Goal: Task Accomplishment & Management: Manage account settings

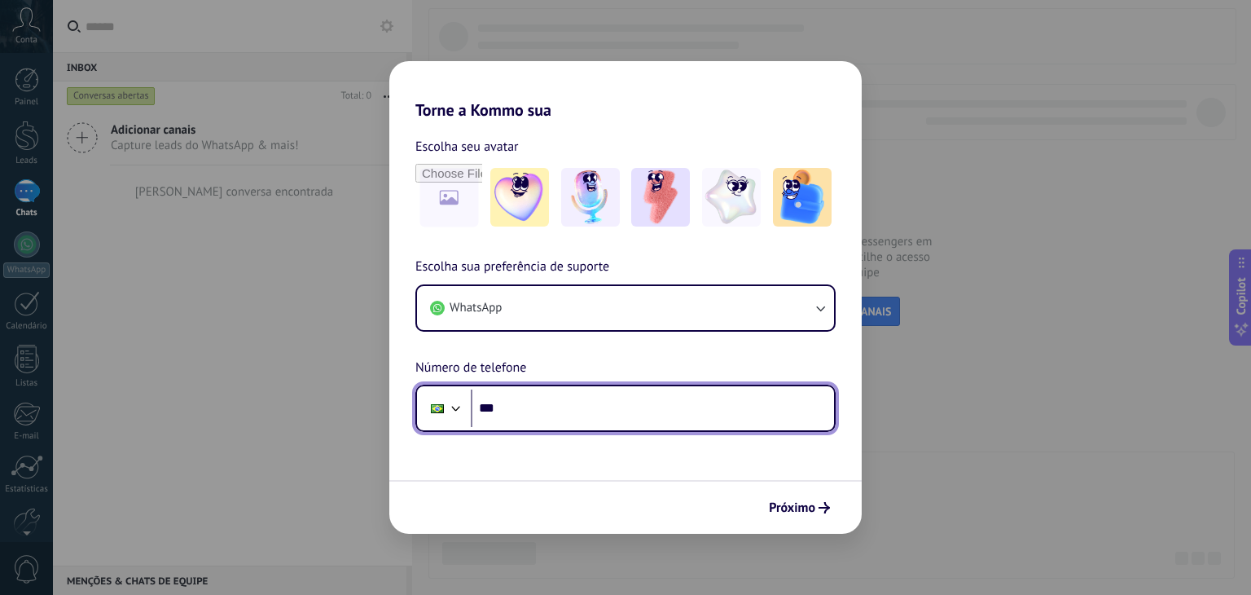
click at [550, 403] on input "***" at bounding box center [652, 407] width 363 height 37
type input "**********"
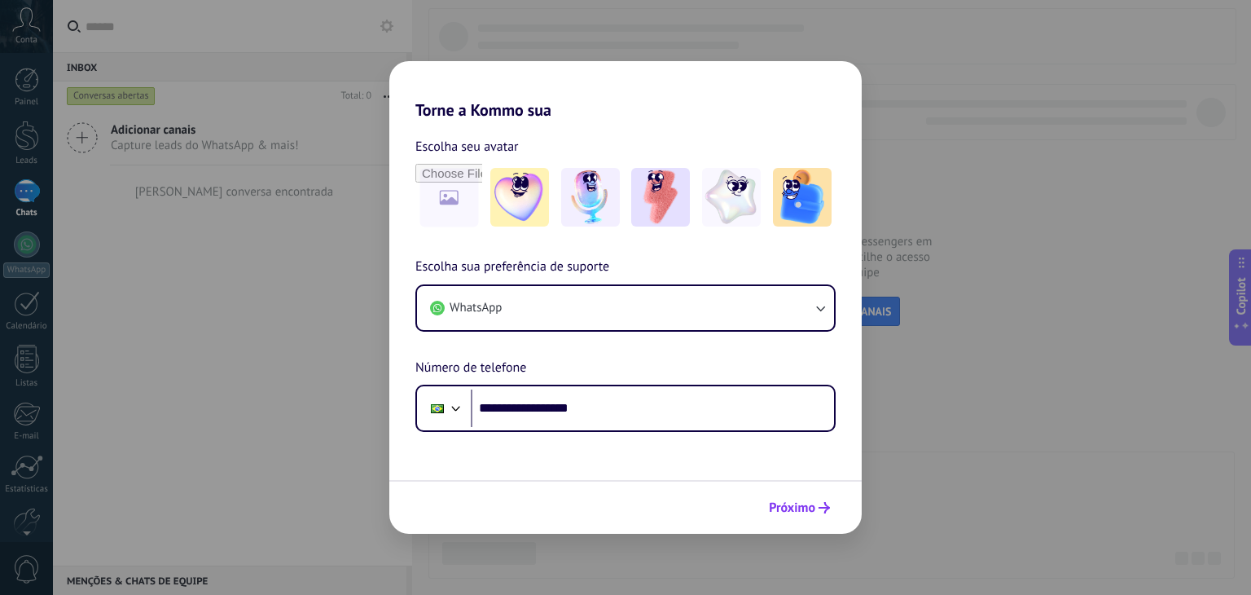
click at [809, 509] on span "Próximo" at bounding box center [792, 507] width 46 height 11
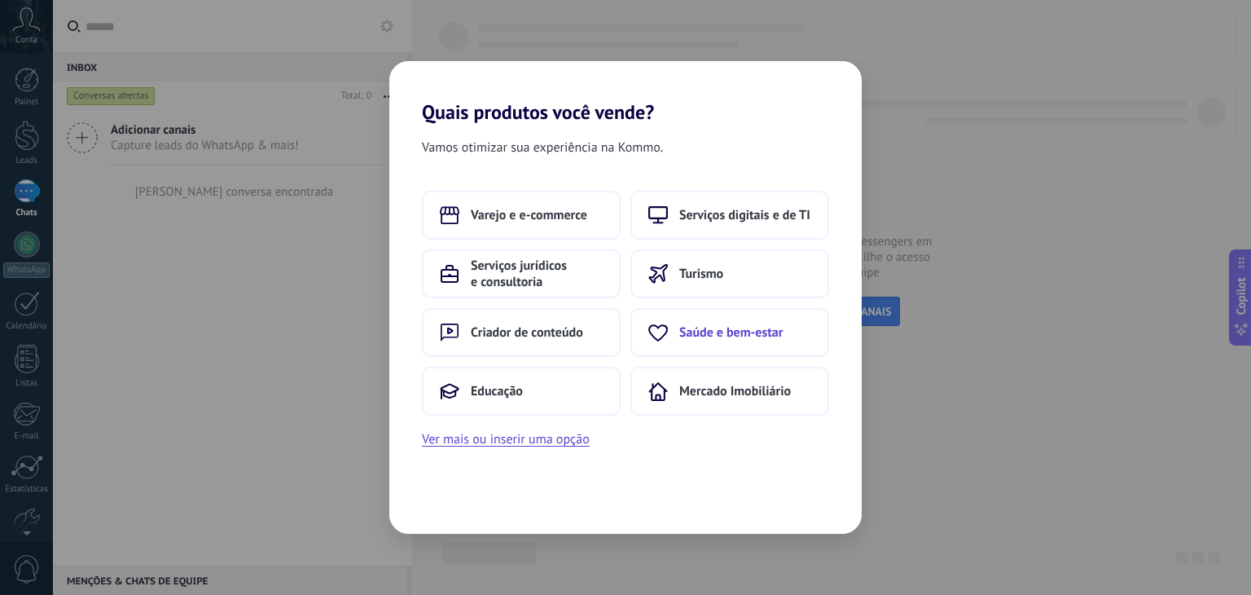
click at [712, 331] on span "Saúde e bem-estar" at bounding box center [730, 332] width 103 height 16
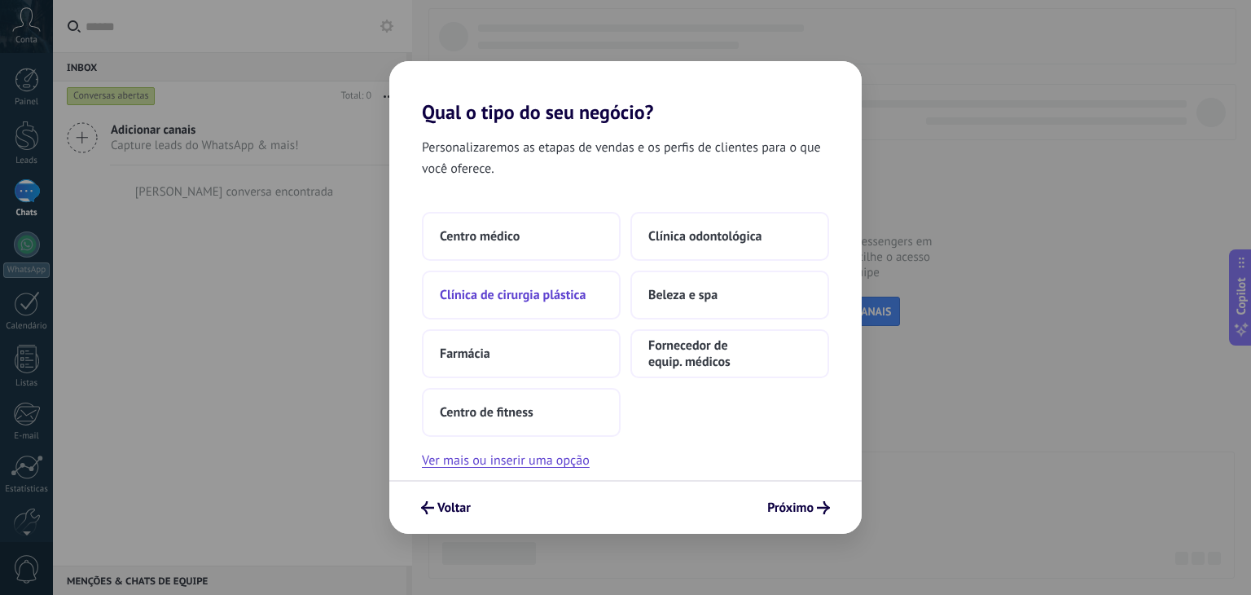
click at [492, 301] on span "Clínica de cirurgia plástica" at bounding box center [513, 295] width 146 height 16
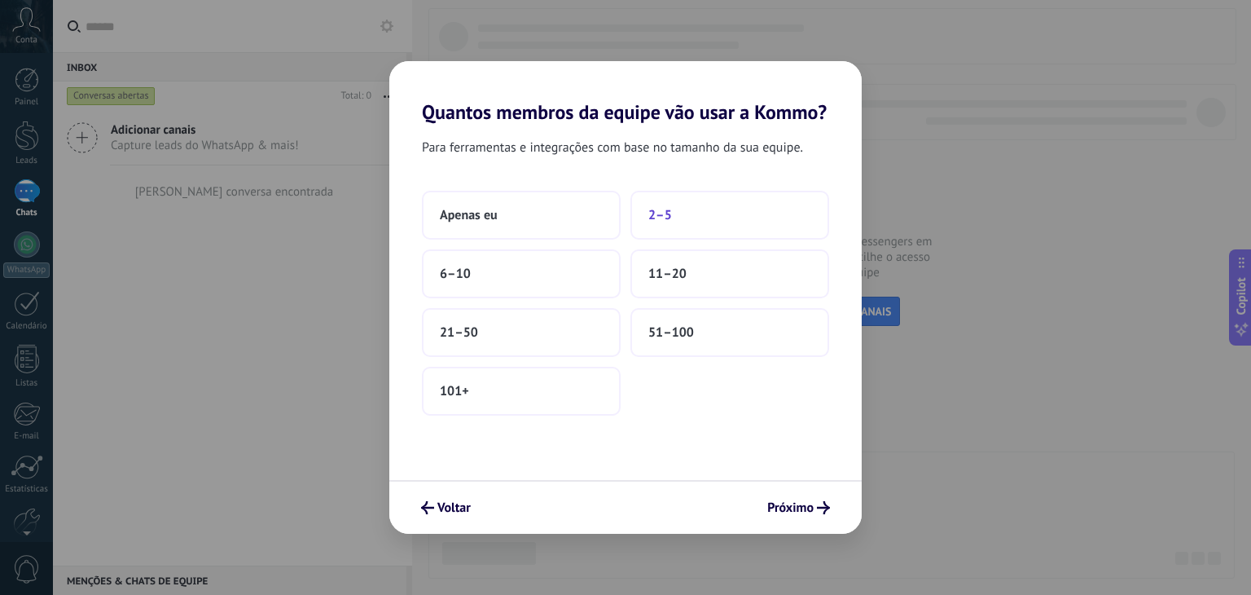
click at [665, 222] on button "2–5" at bounding box center [729, 215] width 199 height 49
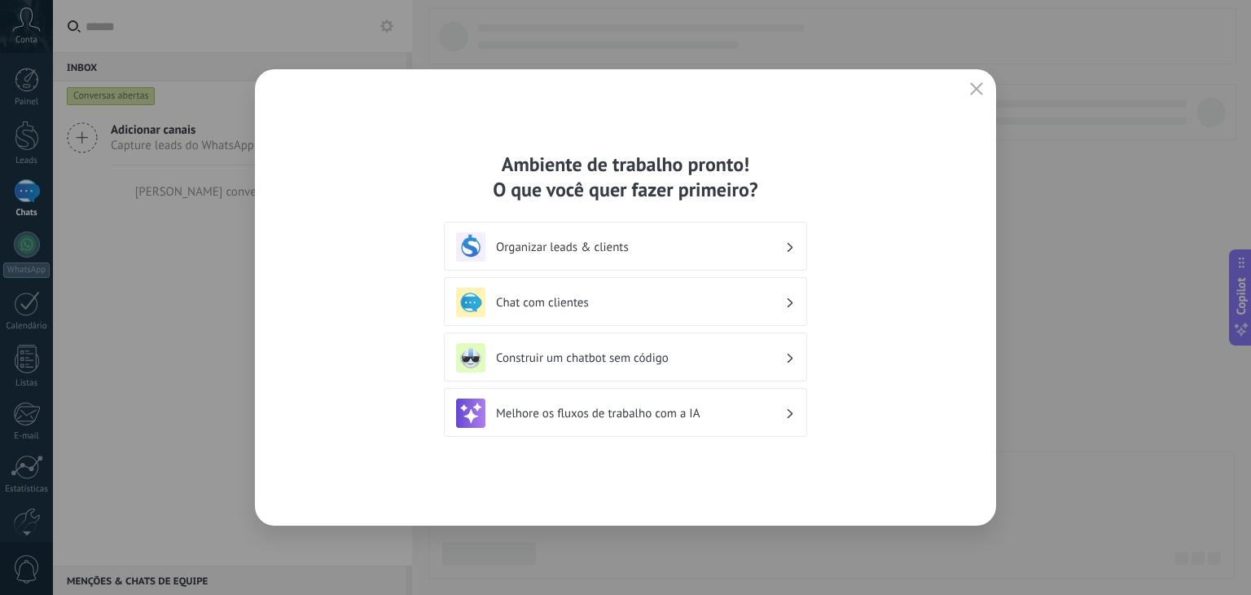
click at [591, 413] on h3 "Melhore os fluxos de trabalho com a IA" at bounding box center [640, 413] width 289 height 15
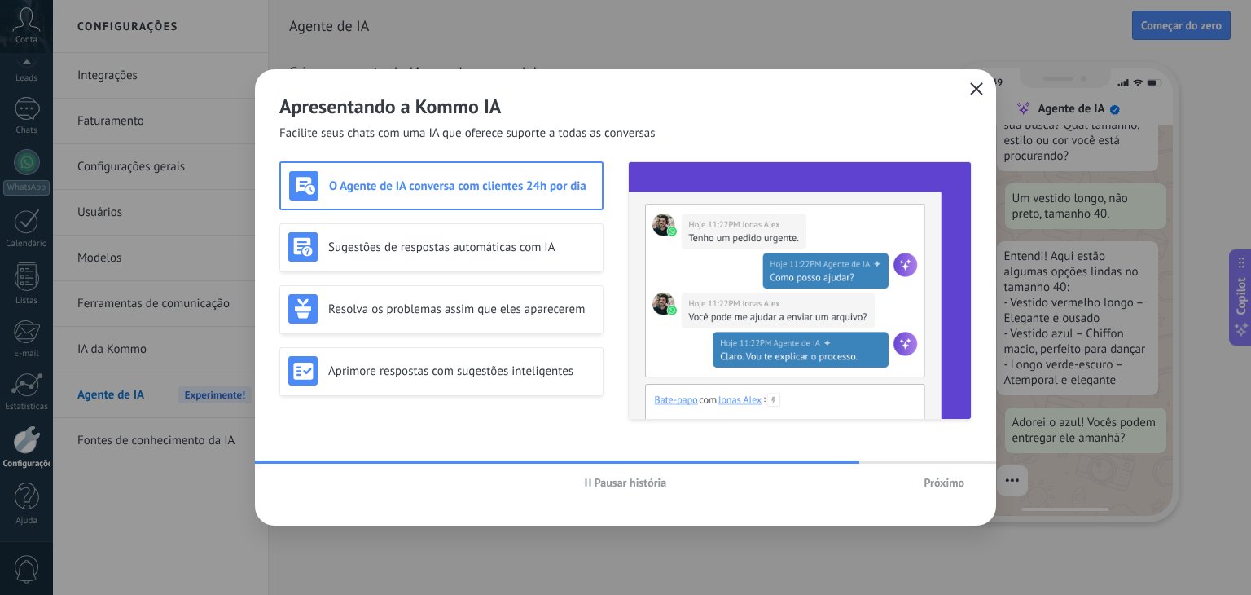
scroll to position [184, 0]
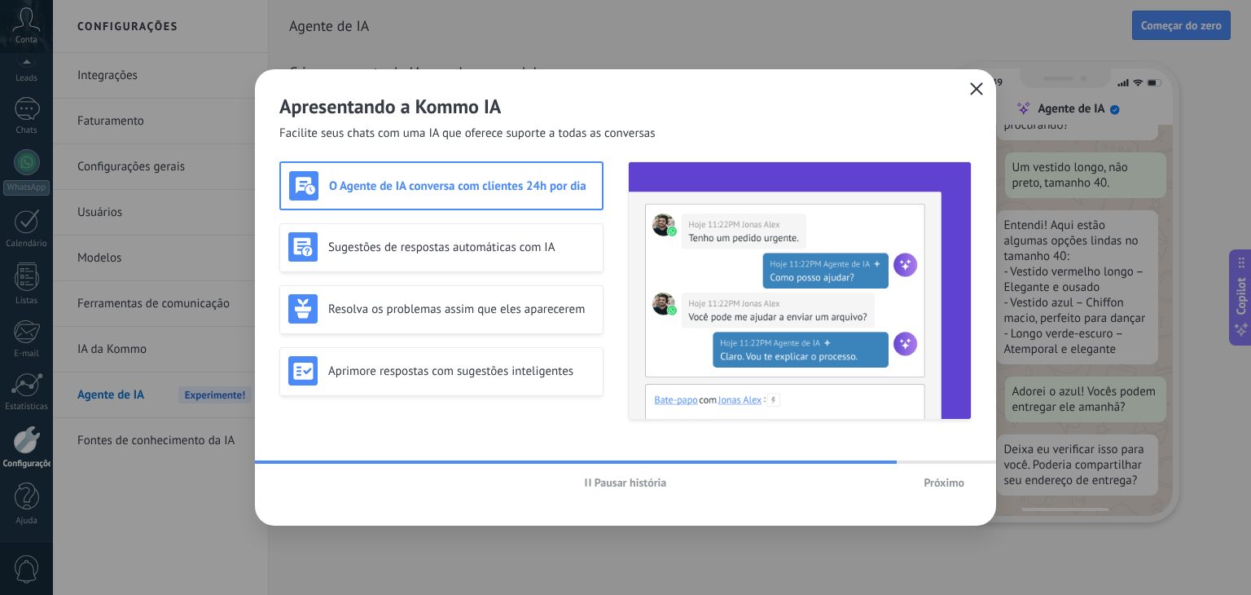
click at [983, 87] on button "button" at bounding box center [976, 89] width 21 height 23
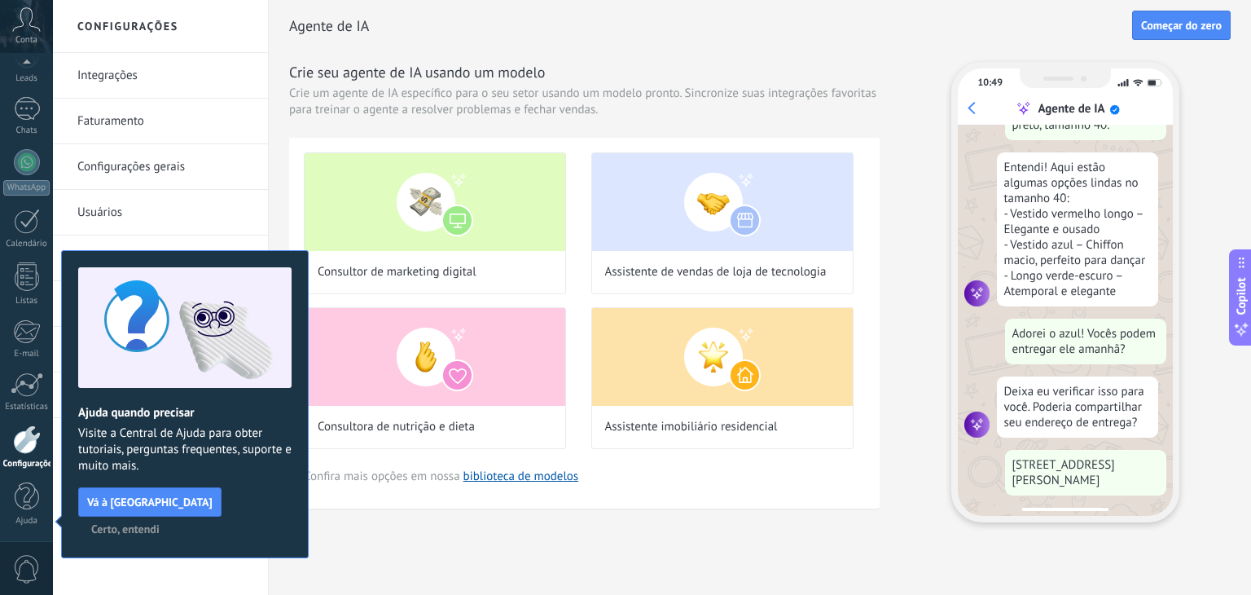
scroll to position [284, 0]
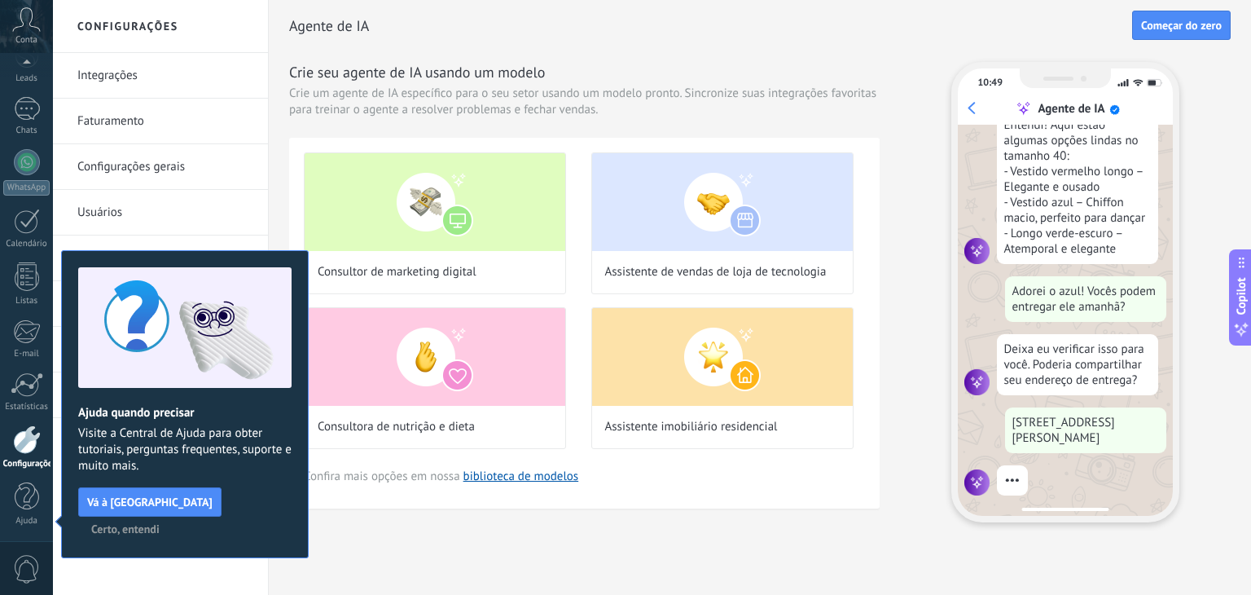
click at [803, 481] on div "Consultor de marketing digital Assistente de vendas de loja de tecnologia Consu…" at bounding box center [584, 323] width 590 height 371
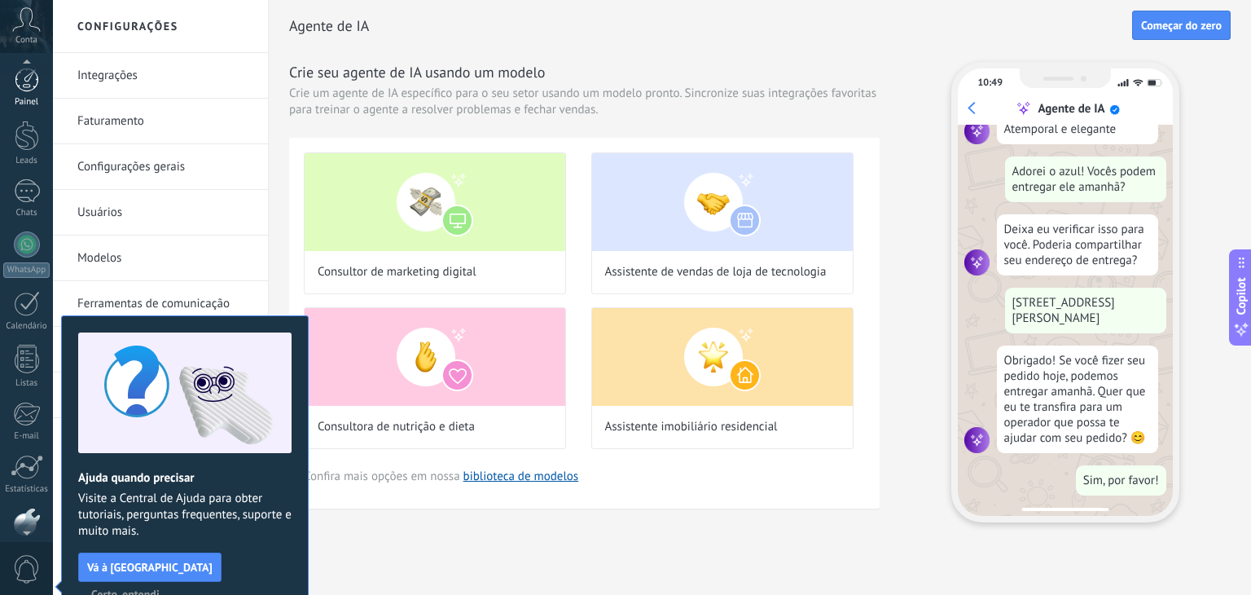
scroll to position [0, 0]
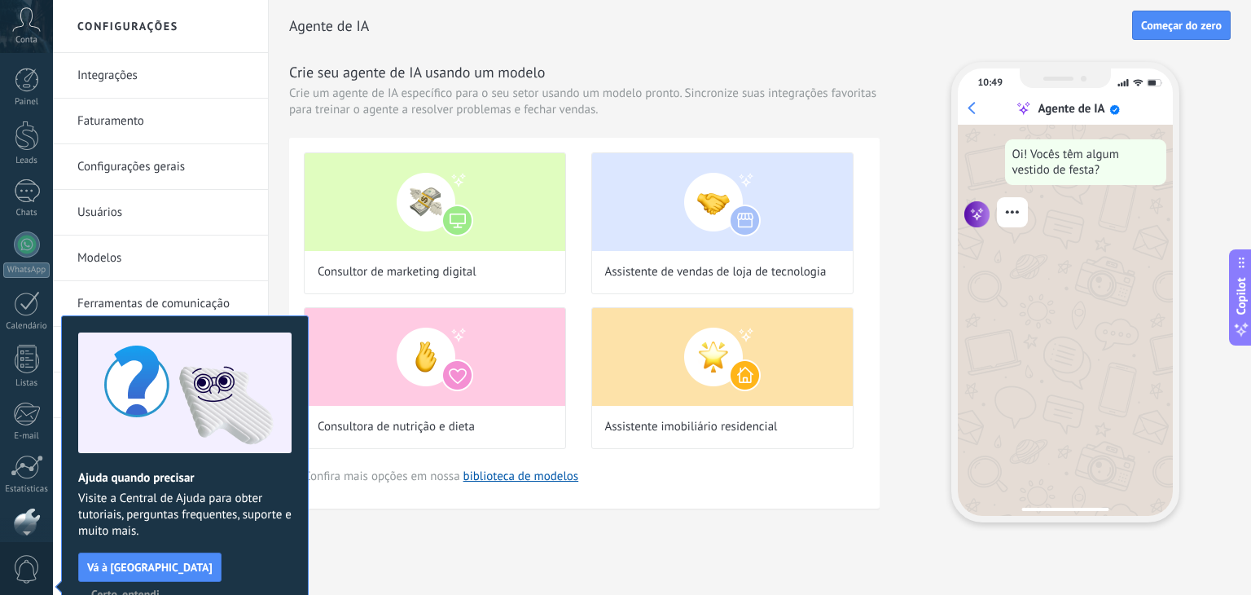
click at [26, 38] on span "Conta" at bounding box center [26, 40] width 22 height 11
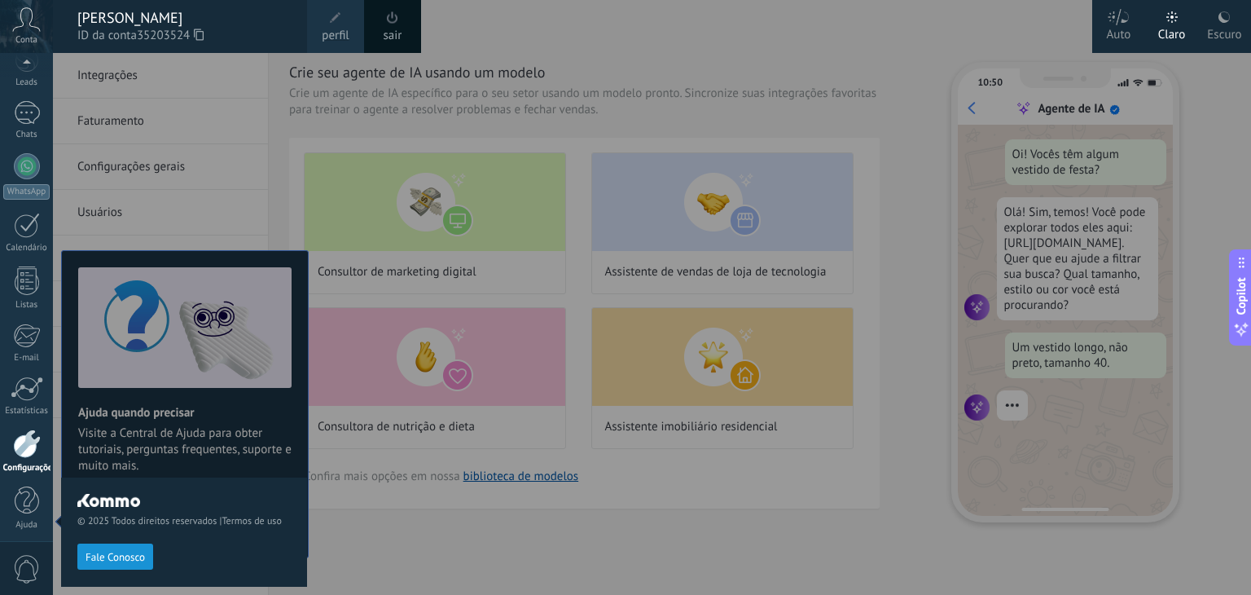
scroll to position [81, 0]
click at [21, 441] on div at bounding box center [27, 440] width 28 height 29
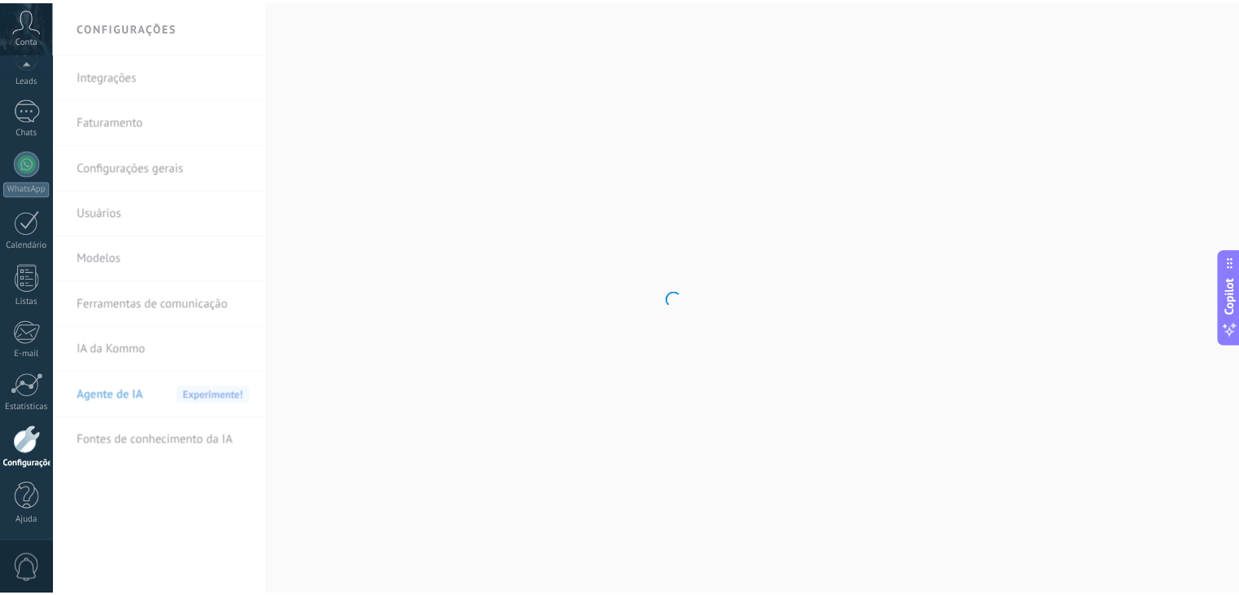
scroll to position [82, 0]
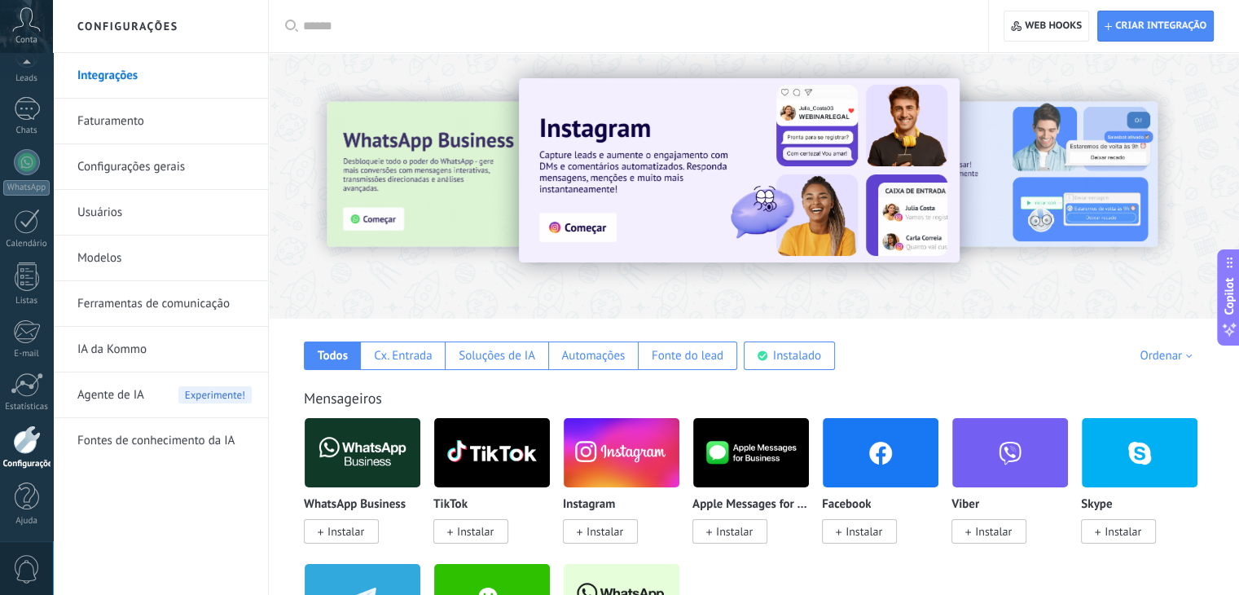
click at [127, 173] on link "Configurações gerais" at bounding box center [164, 167] width 174 height 46
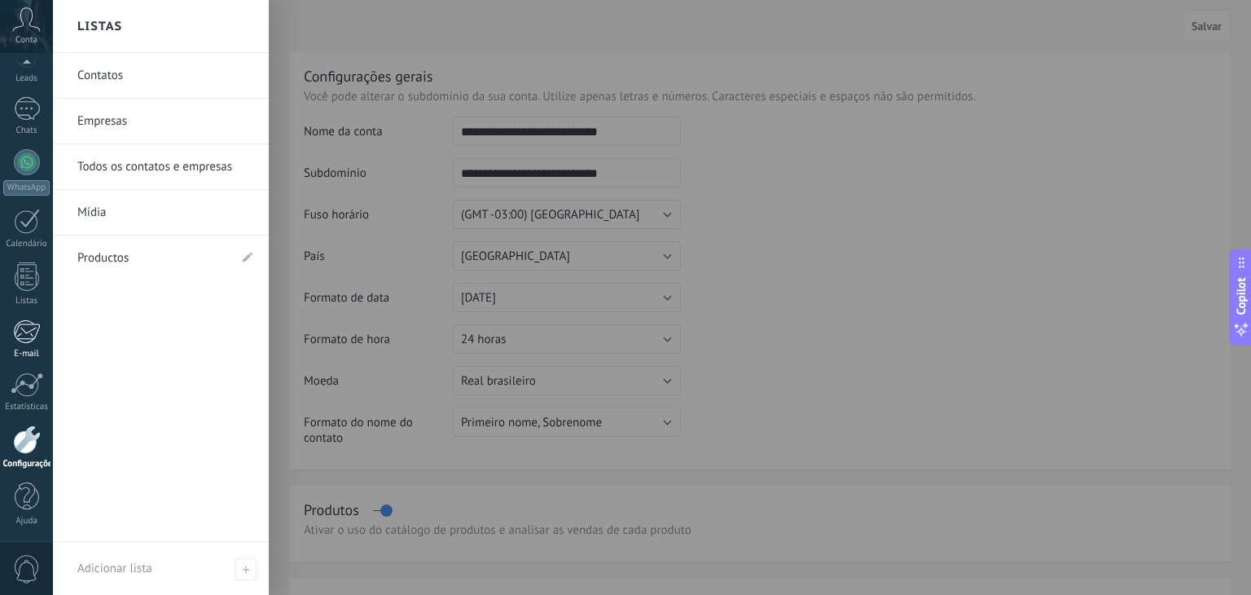
click at [18, 335] on div at bounding box center [26, 331] width 27 height 24
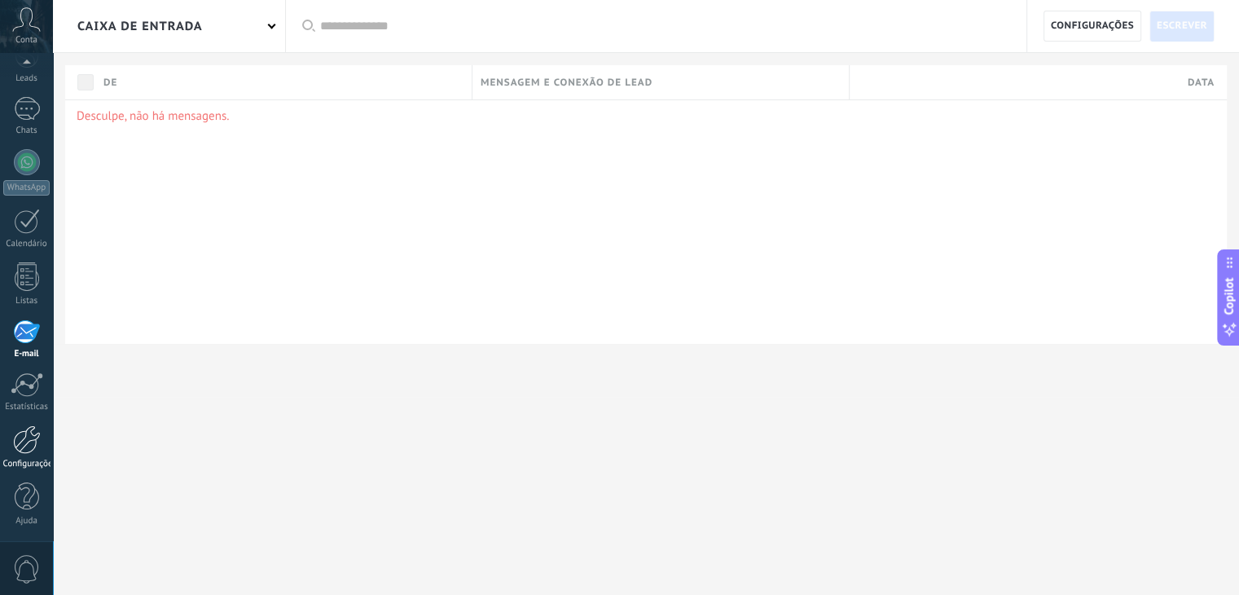
click at [23, 454] on link "Configurações" at bounding box center [26, 447] width 53 height 44
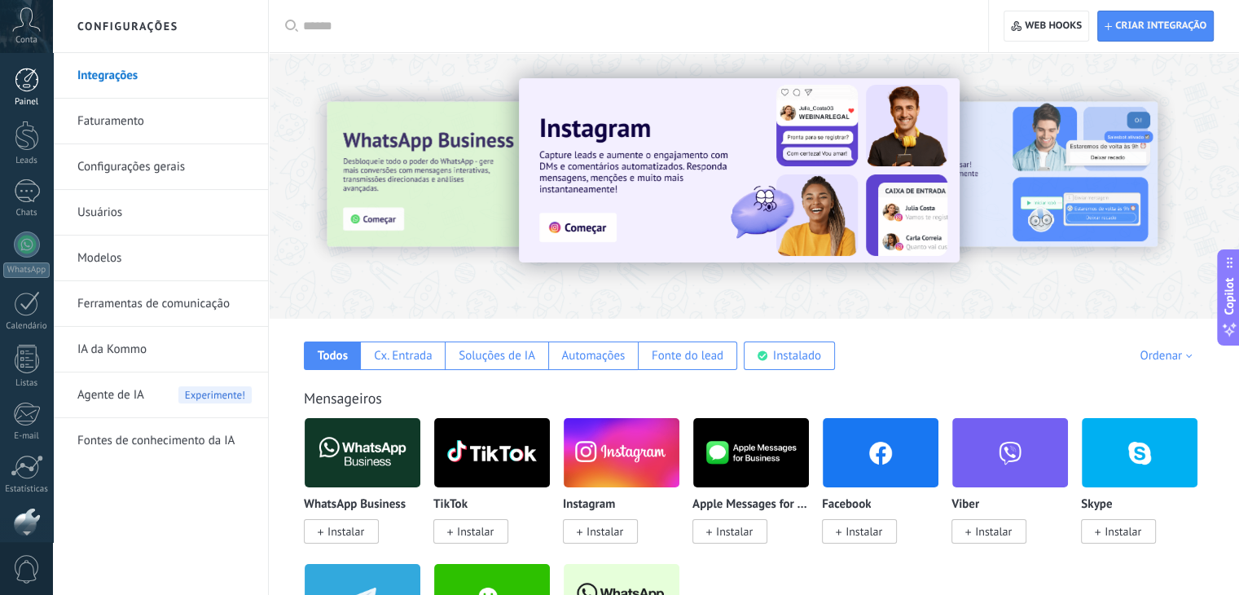
click at [24, 77] on div at bounding box center [27, 80] width 24 height 24
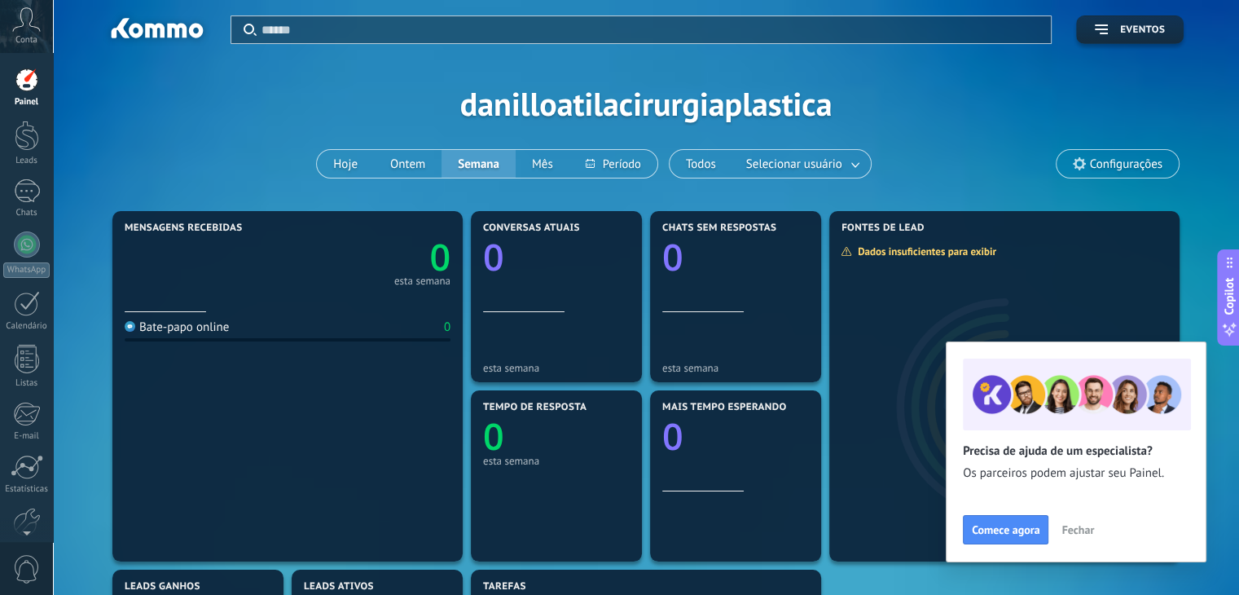
click at [1090, 160] on span "Configurações" at bounding box center [1126, 164] width 72 height 14
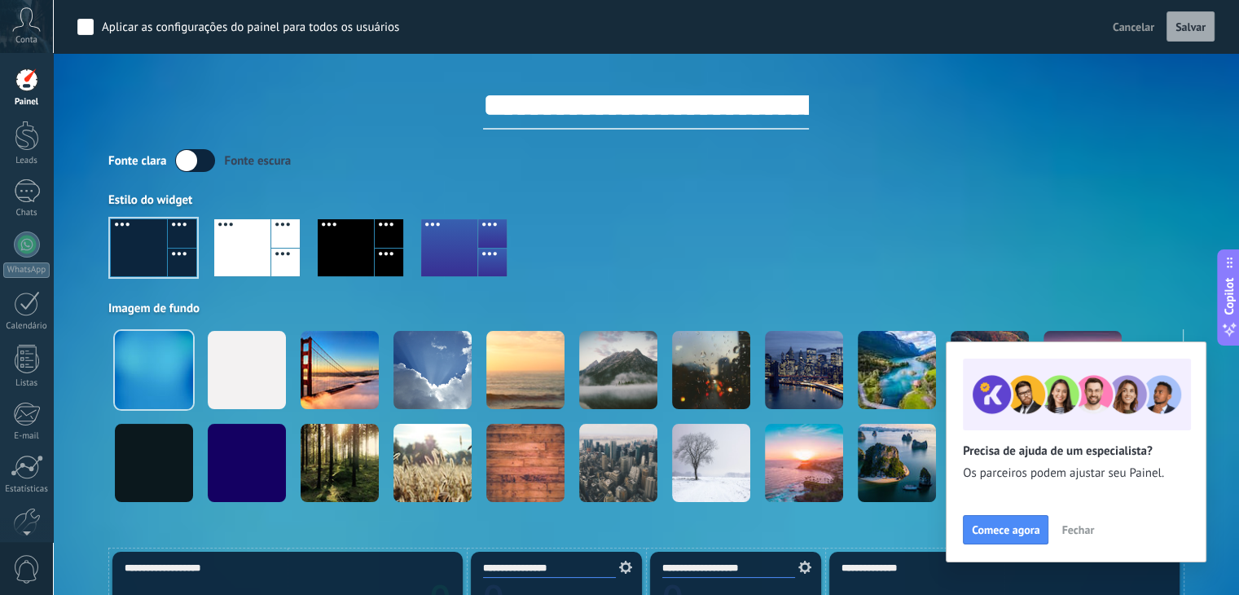
click at [1112, 151] on div "Fonte [PERSON_NAME] escura" at bounding box center [645, 160] width 1075 height 23
click at [1079, 525] on span "Fechar" at bounding box center [1077, 529] width 33 height 11
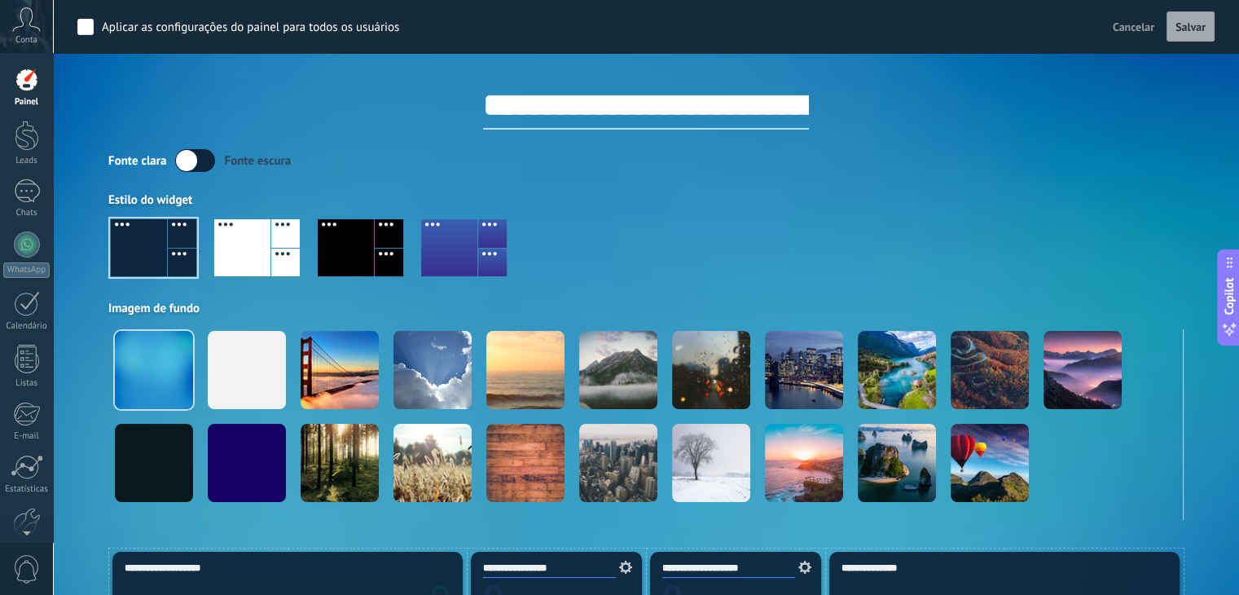
click at [26, 33] on div "Conta" at bounding box center [26, 26] width 53 height 53
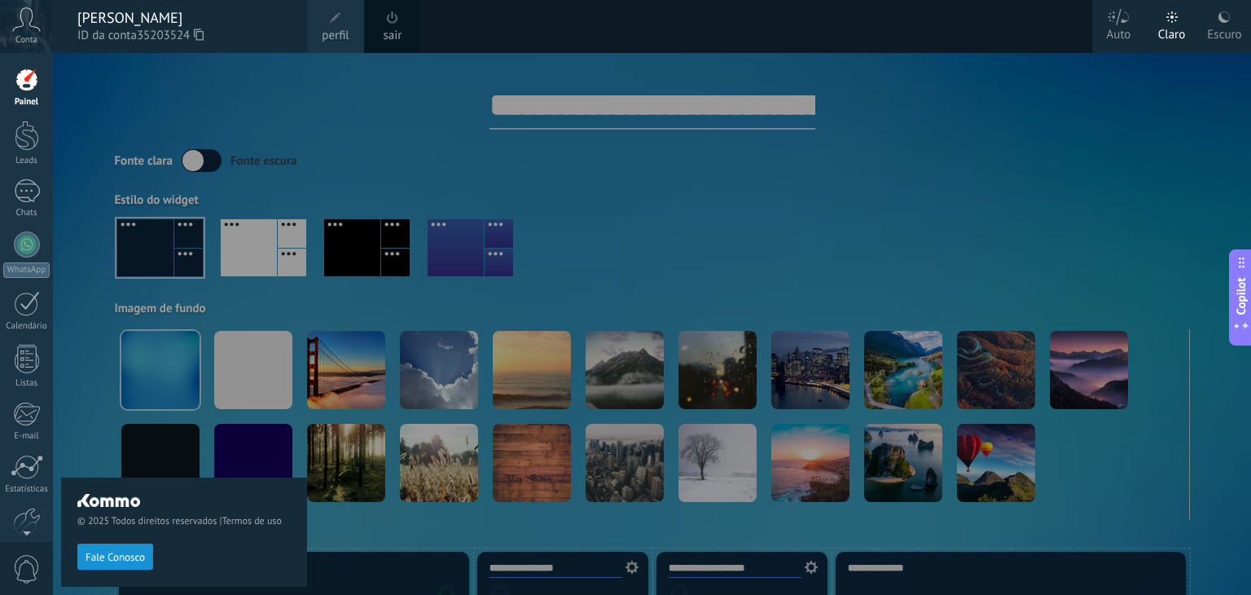
click at [330, 17] on span at bounding box center [335, 17] width 11 height 11
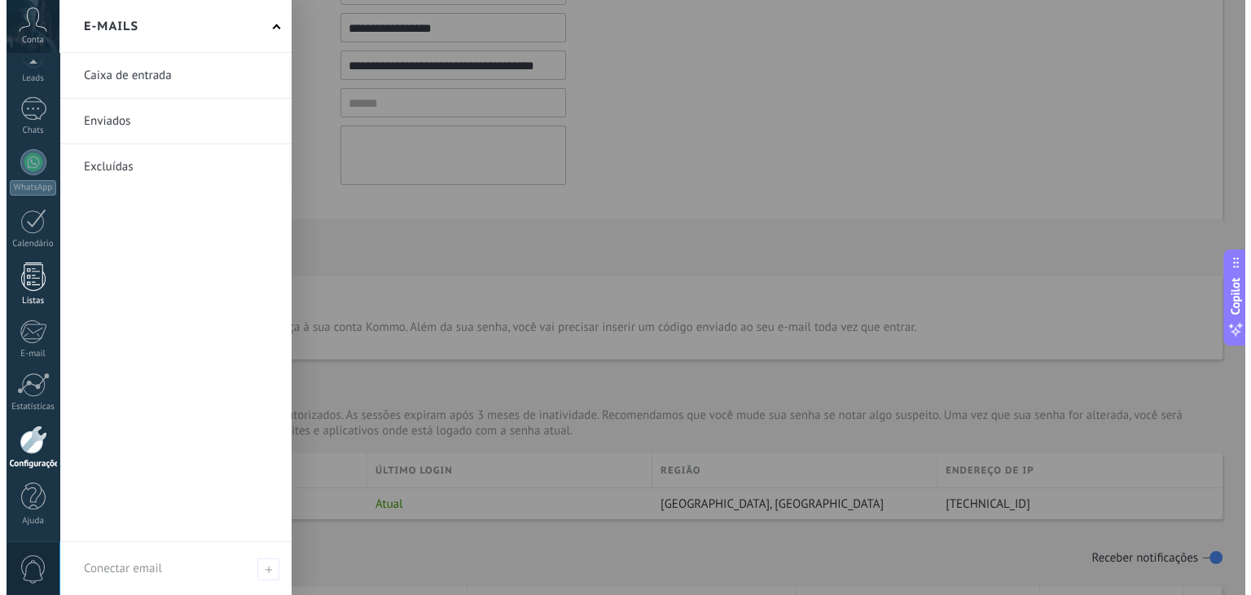
scroll to position [169, 0]
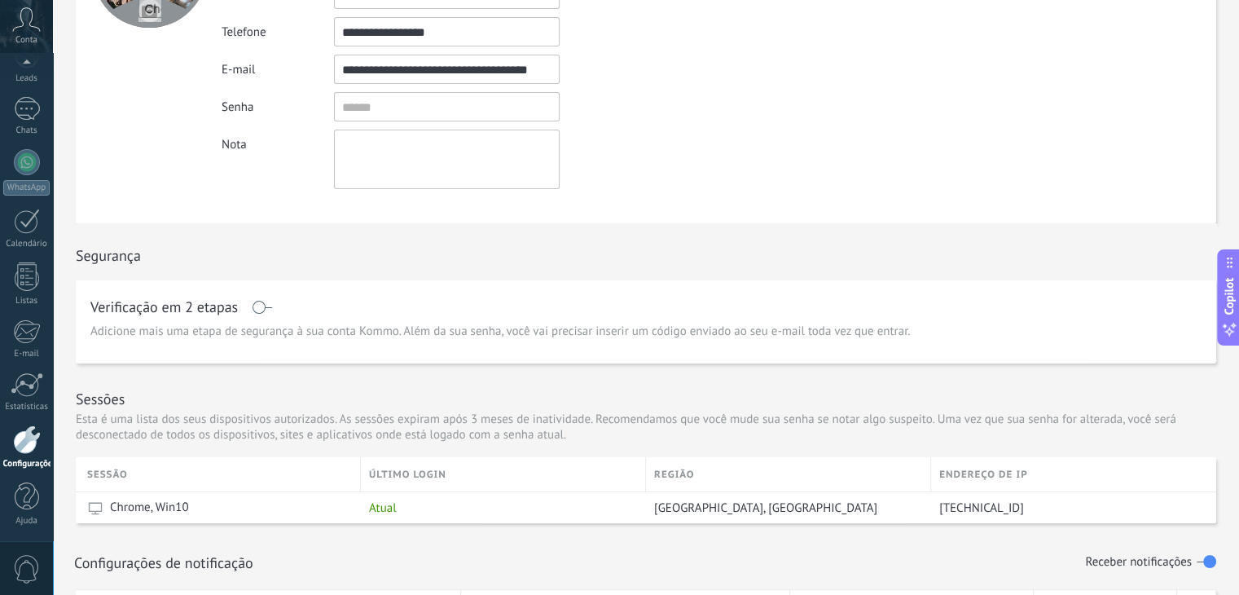
click at [30, 13] on icon at bounding box center [26, 19] width 29 height 24
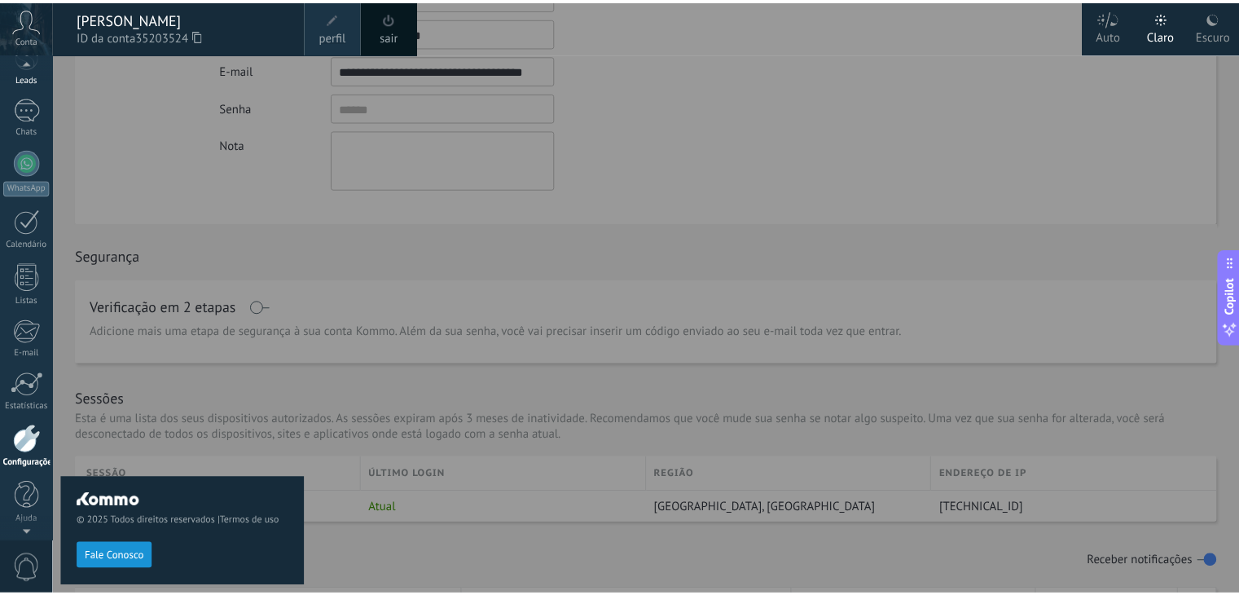
scroll to position [56, 0]
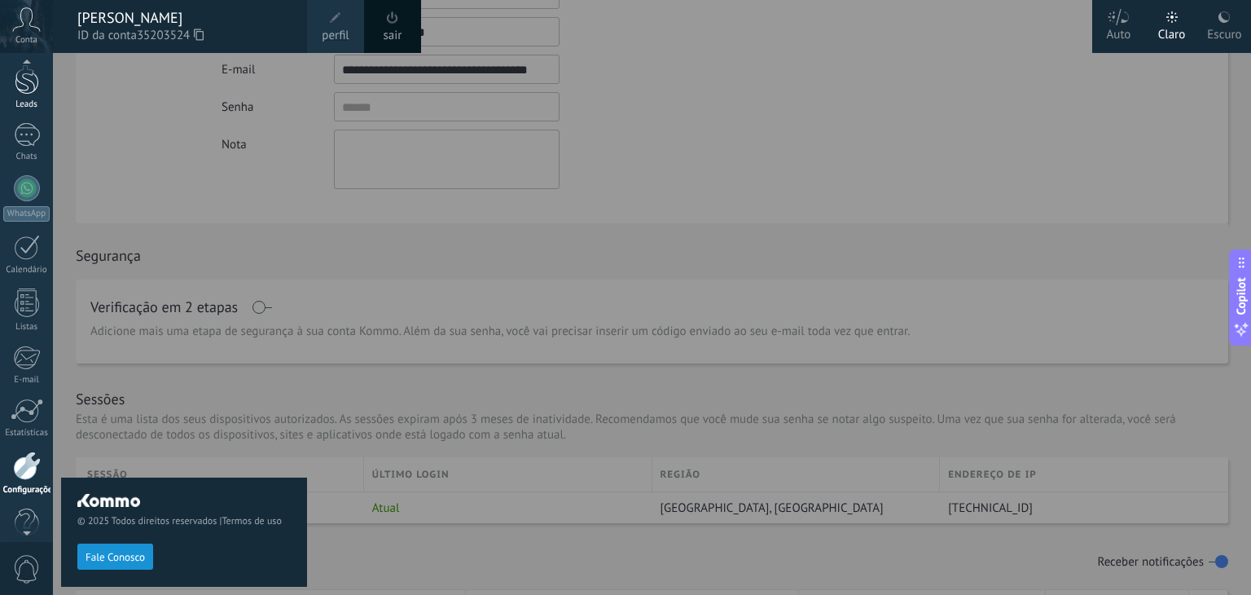
click at [19, 89] on div at bounding box center [27, 79] width 24 height 30
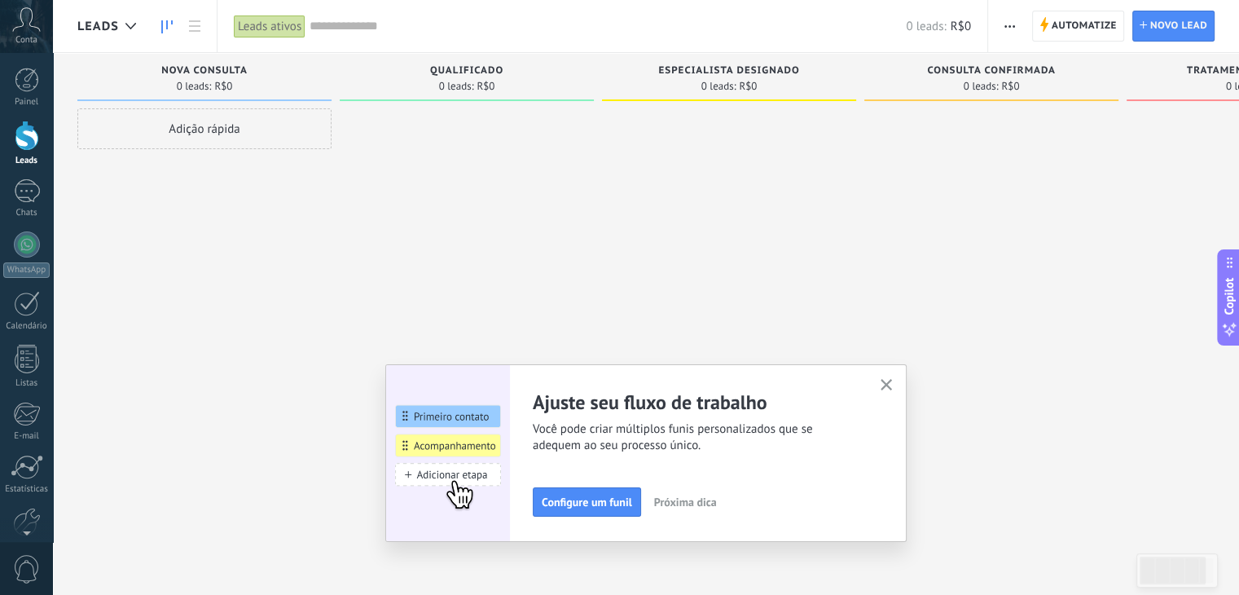
click at [893, 386] on icon "button" at bounding box center [886, 385] width 12 height 12
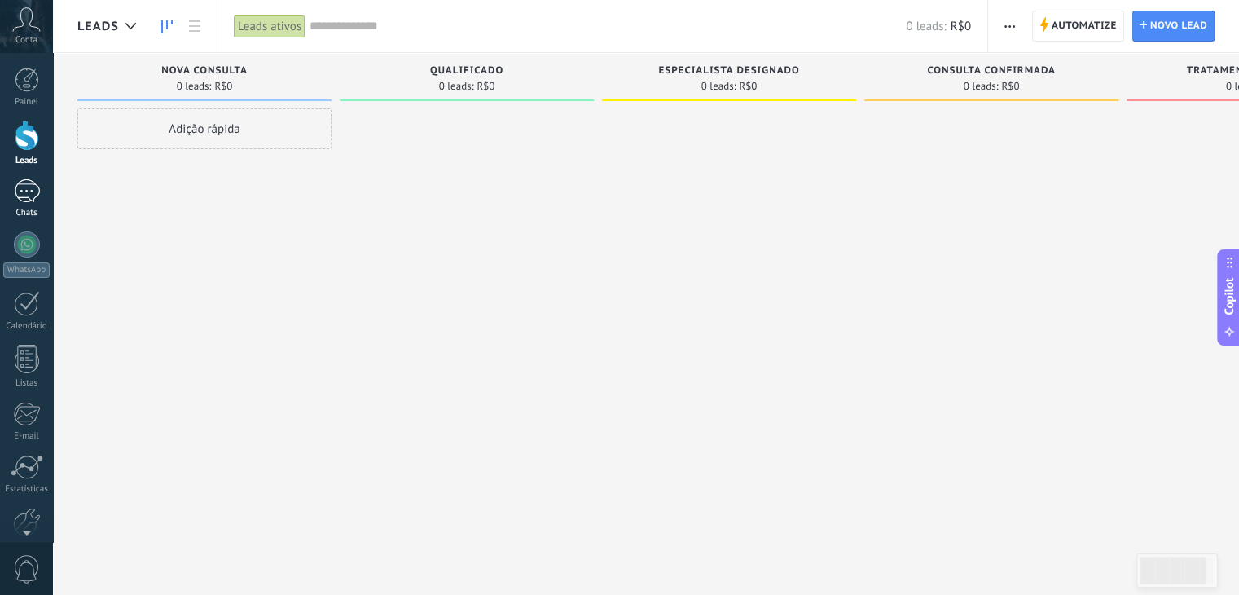
click at [24, 195] on div at bounding box center [27, 191] width 26 height 24
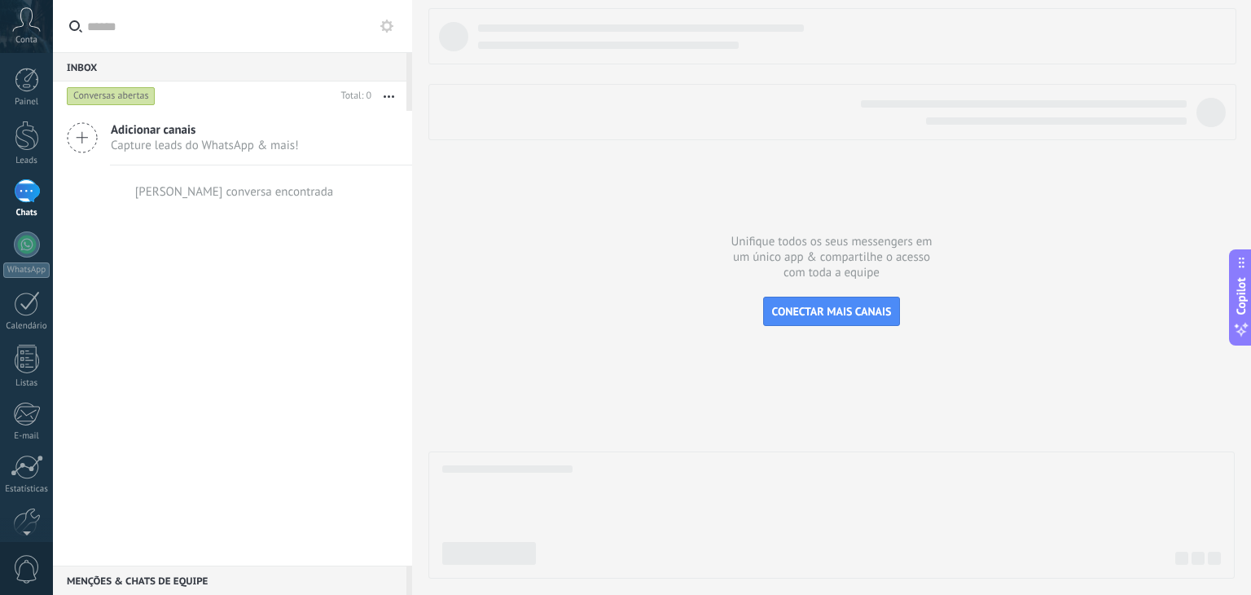
click at [118, 141] on span "Capture leads do WhatsApp & mais!" at bounding box center [205, 145] width 188 height 15
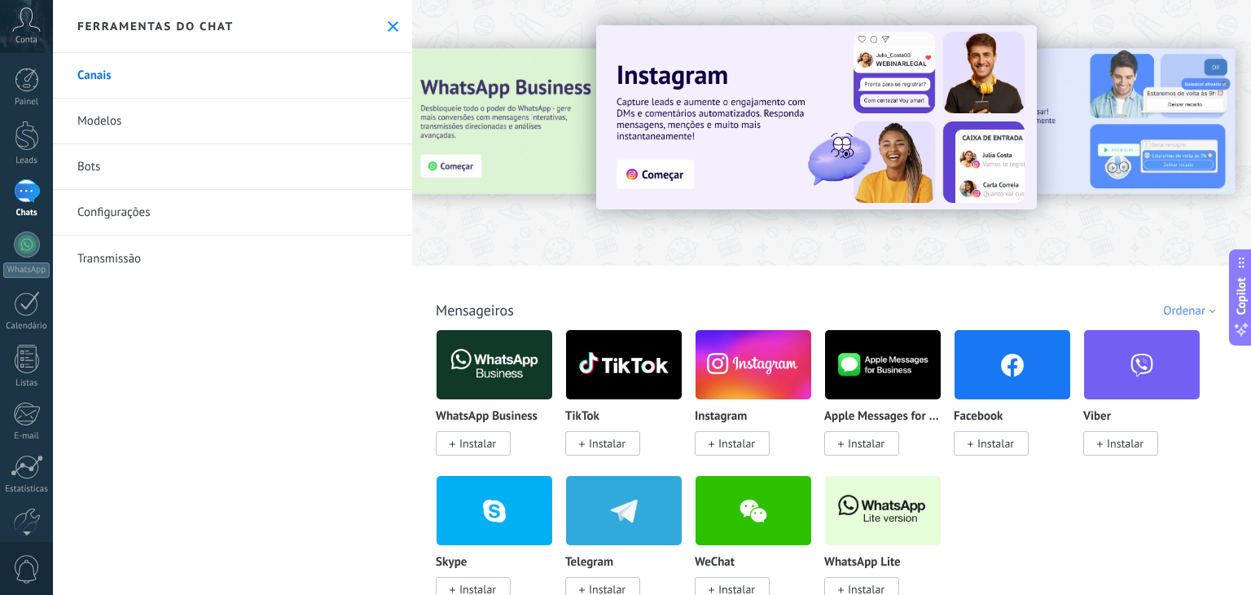
click at [446, 165] on div at bounding box center [432, 132] width 357 height 147
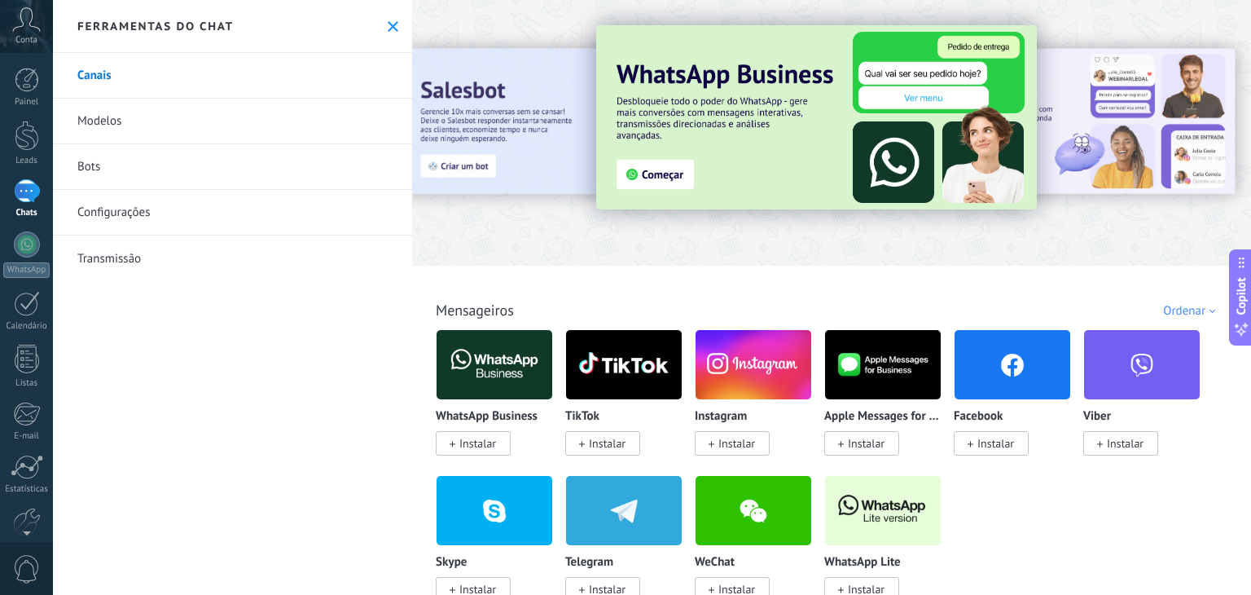
click at [105, 79] on link "Canais" at bounding box center [232, 76] width 359 height 46
click at [92, 121] on link "Modelos" at bounding box center [232, 122] width 359 height 46
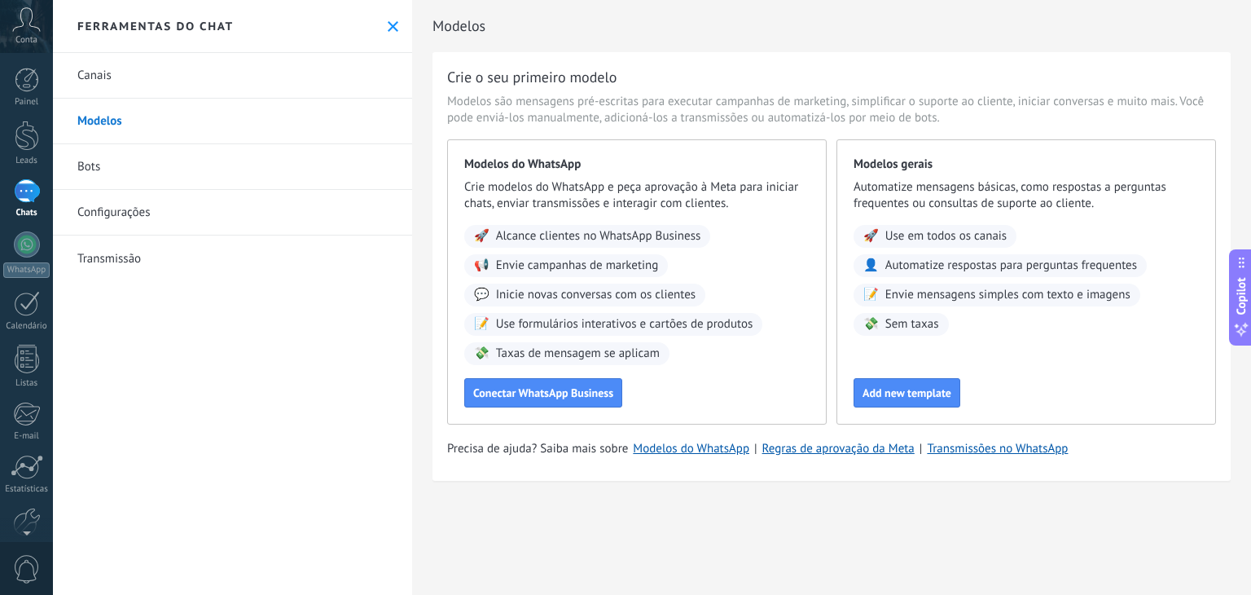
click at [108, 220] on link "Configurações" at bounding box center [232, 213] width 359 height 46
